Goal: Navigation & Orientation: Find specific page/section

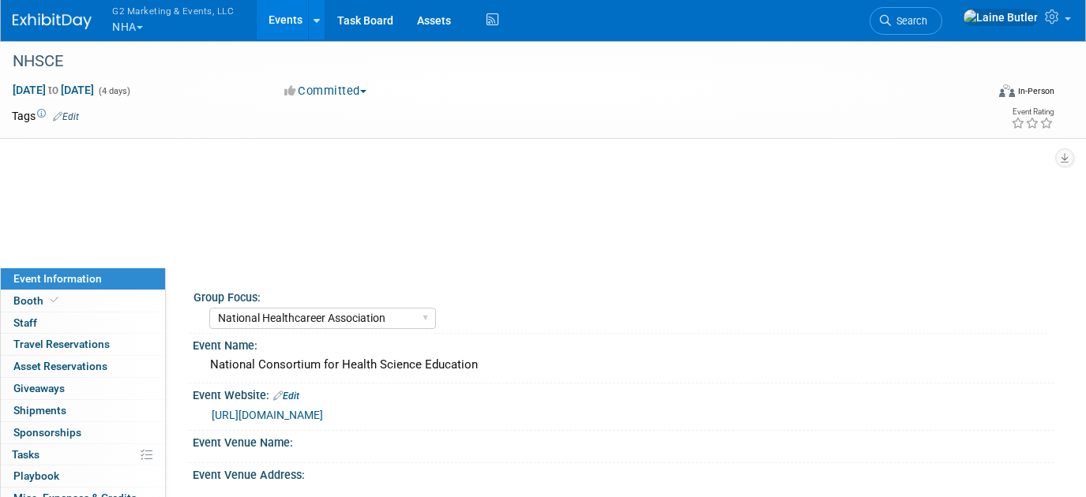
select select "National Healthcareer Association"
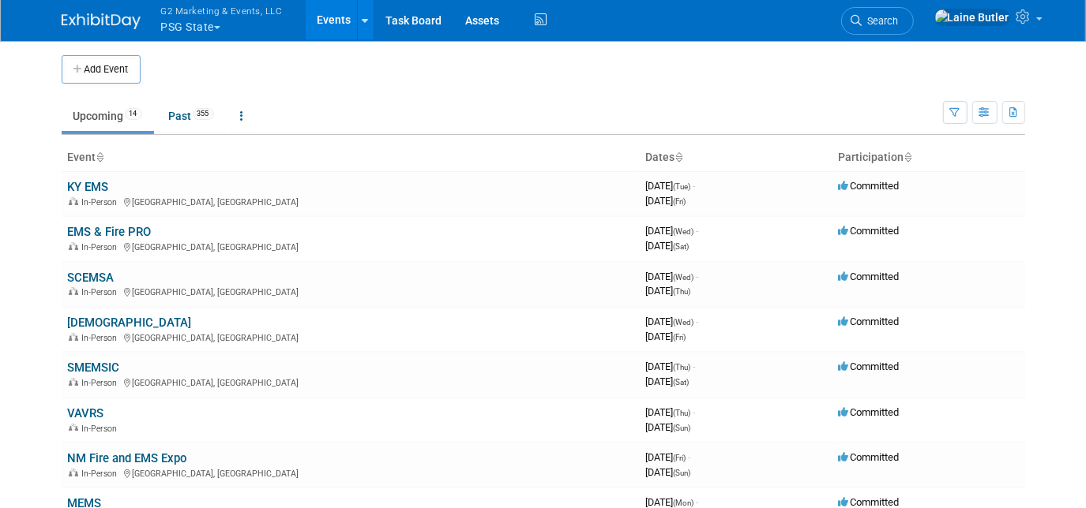
click at [223, 23] on button "G2 Marketing & Events, LLC PSG State" at bounding box center [230, 20] width 143 height 41
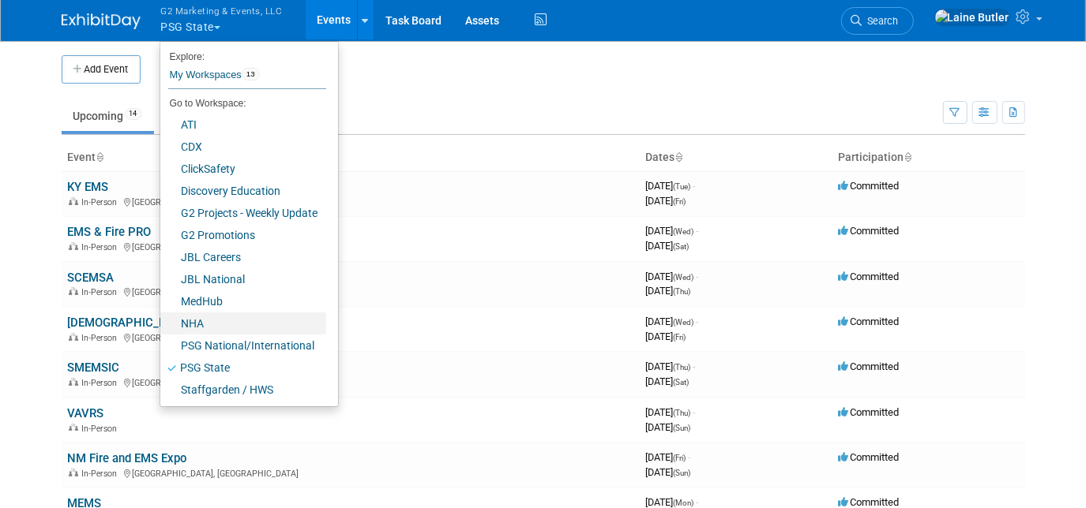
click at [248, 322] on link "NHA" at bounding box center [243, 324] width 166 height 22
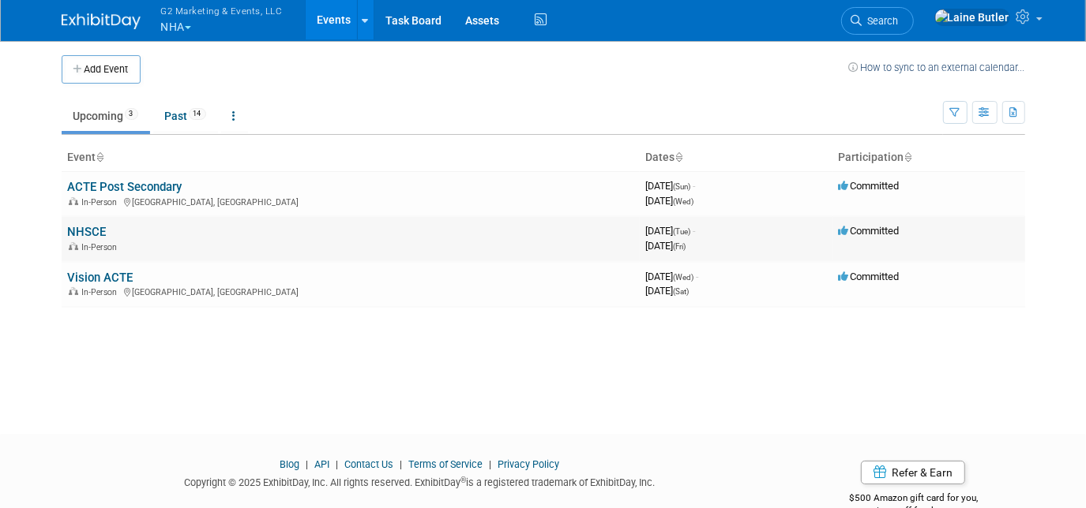
click at [97, 234] on link "NHSCE" at bounding box center [87, 232] width 39 height 14
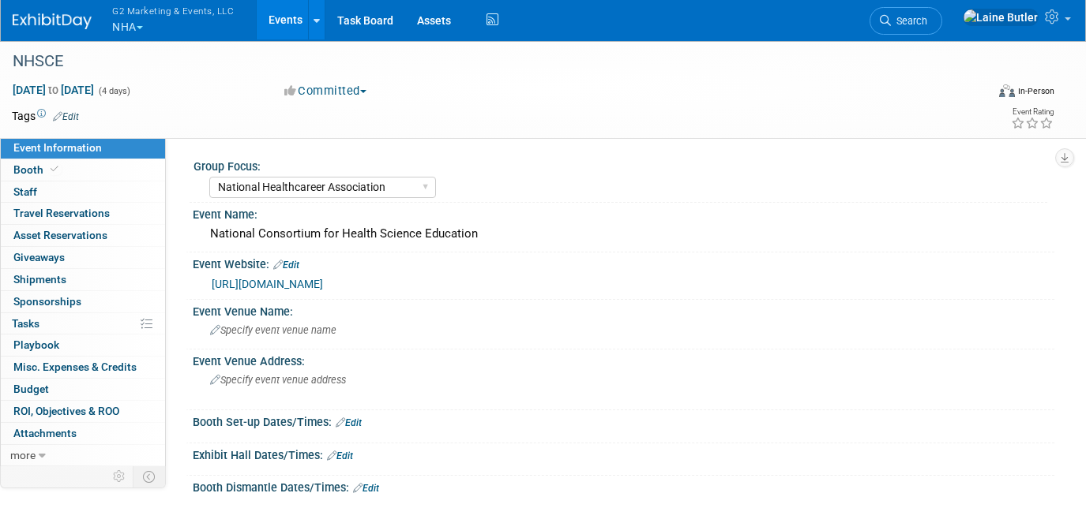
select select "National Healthcareer Association"
click at [30, 166] on span "Booth" at bounding box center [37, 169] width 48 height 13
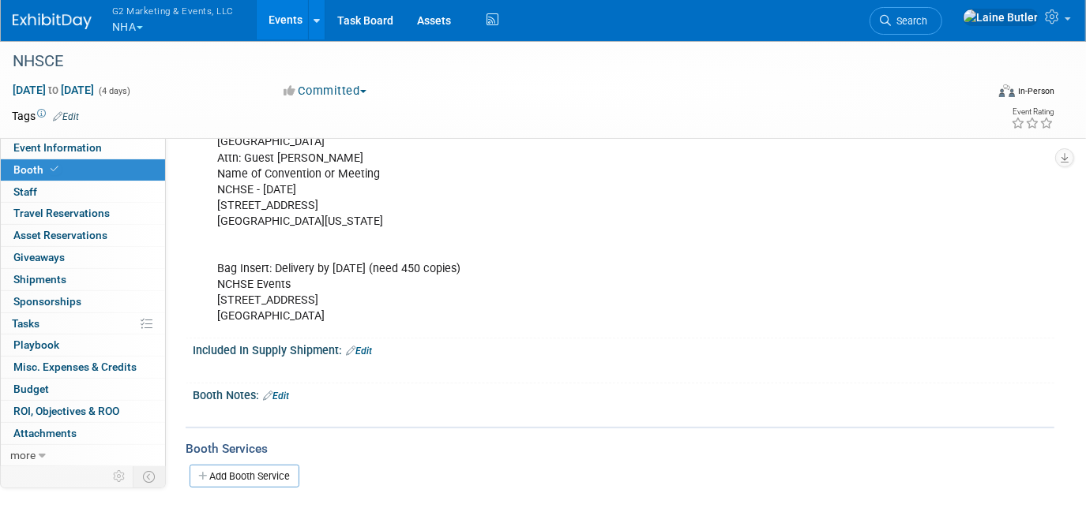
scroll to position [287, 0]
